Goal: Feedback & Contribution: Leave review/rating

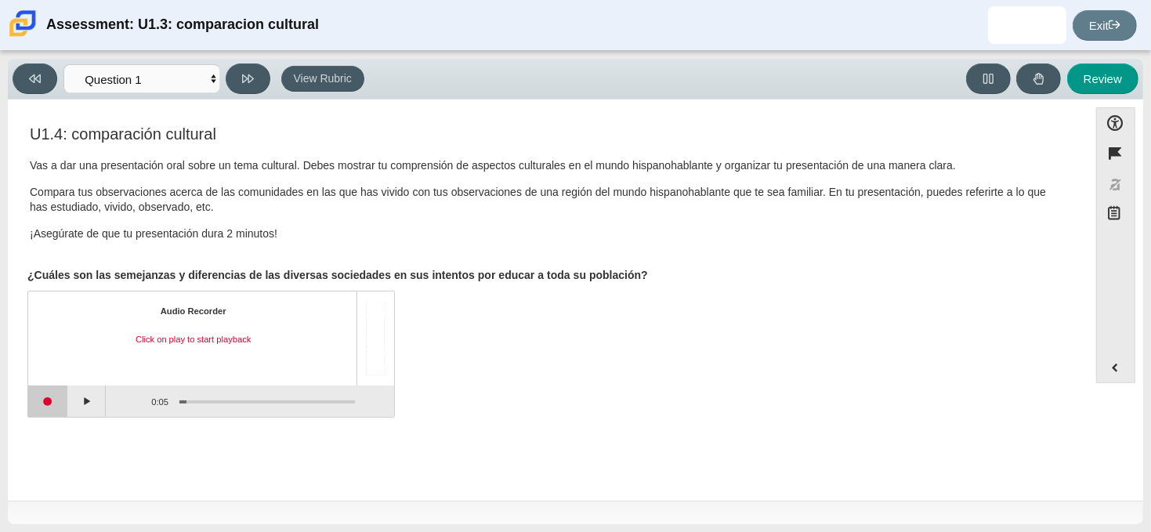
click at [49, 388] on button "Start recording" at bounding box center [47, 400] width 39 height 31
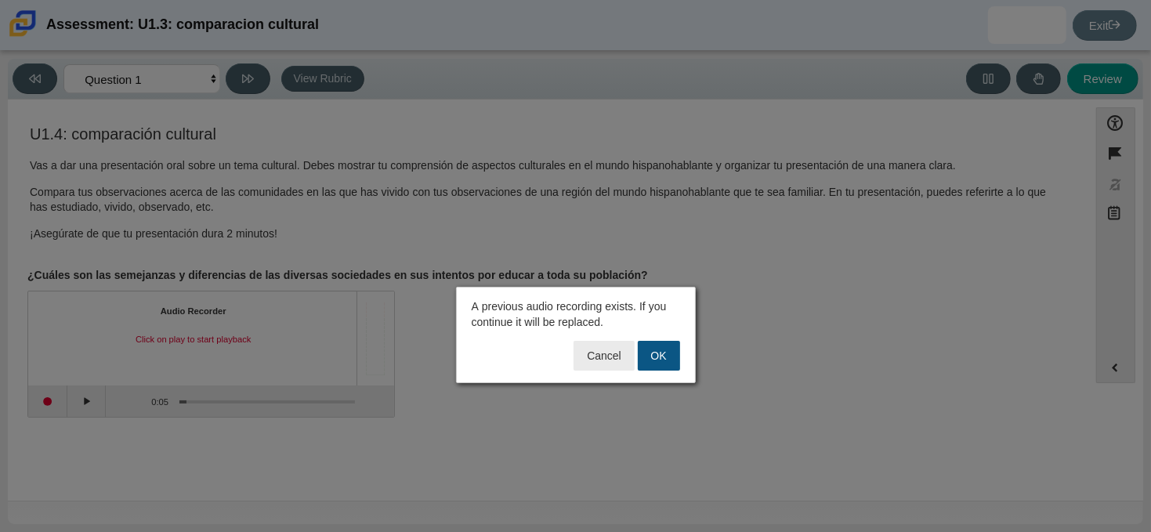
click at [661, 356] on button "OK" at bounding box center [659, 356] width 42 height 30
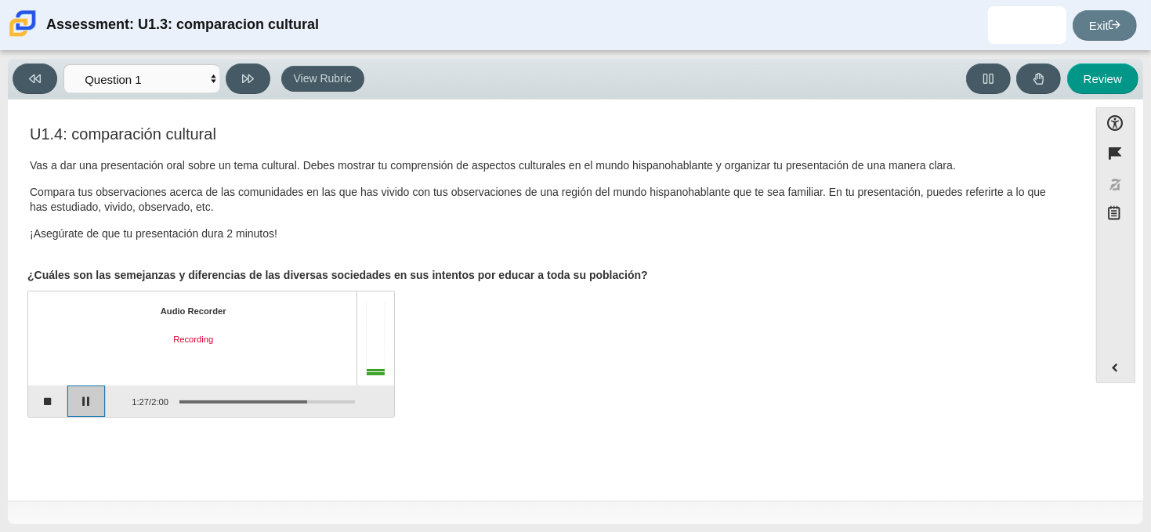
click at [80, 400] on button "Pause" at bounding box center [86, 400] width 39 height 31
click at [56, 396] on button "Stop recording" at bounding box center [47, 400] width 39 height 31
click at [1086, 73] on button "Review" at bounding box center [1102, 78] width 71 height 31
select select "review"
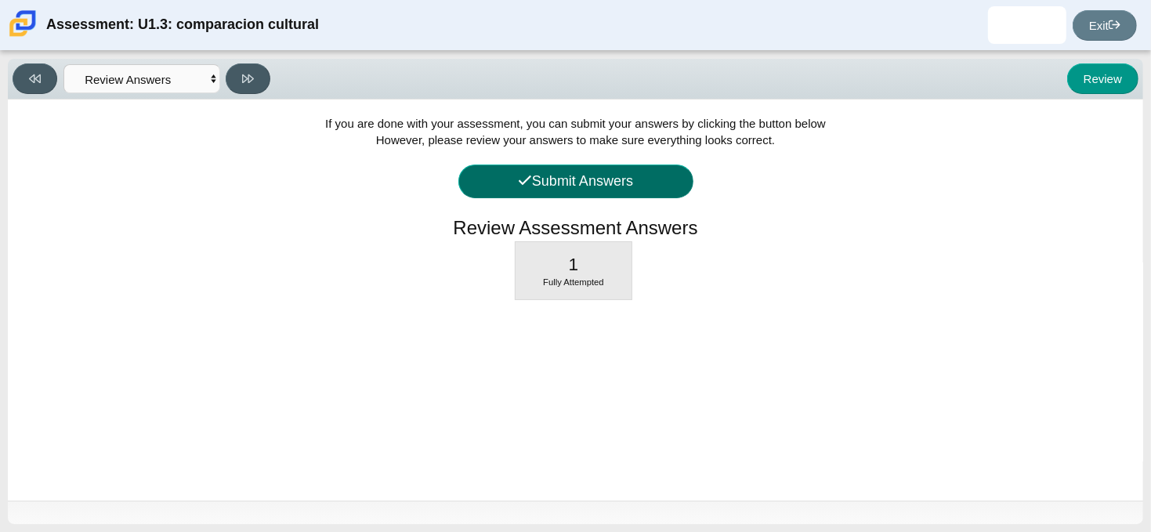
click at [682, 179] on button "Submit Answers" at bounding box center [575, 182] width 235 height 34
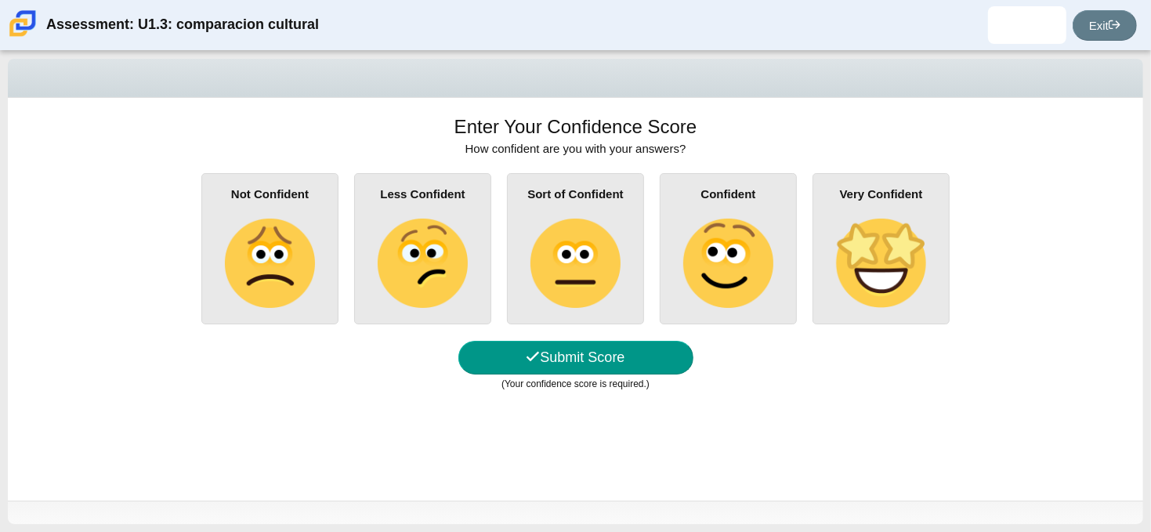
click at [844, 238] on img at bounding box center [880, 263] width 89 height 89
click at [0, 0] on input "Very Confident" at bounding box center [0, 0] width 0 height 0
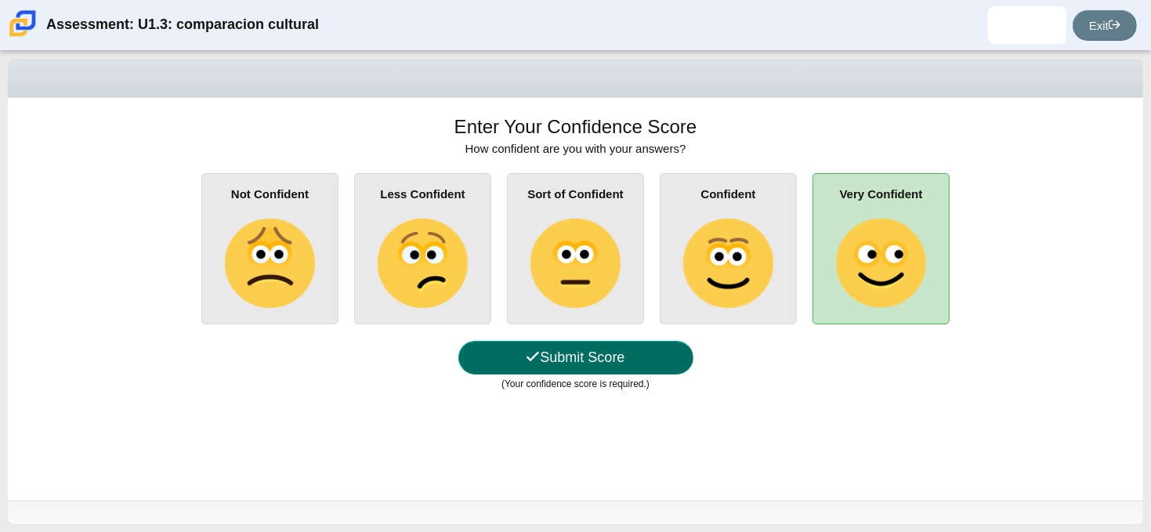
click at [646, 363] on button "Submit Score" at bounding box center [575, 358] width 235 height 34
